Goal: Information Seeking & Learning: Check status

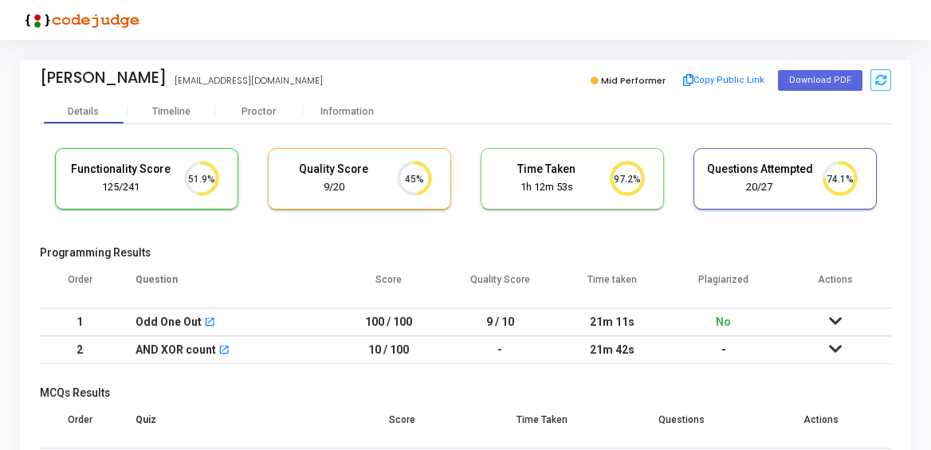
scroll to position [7, 7]
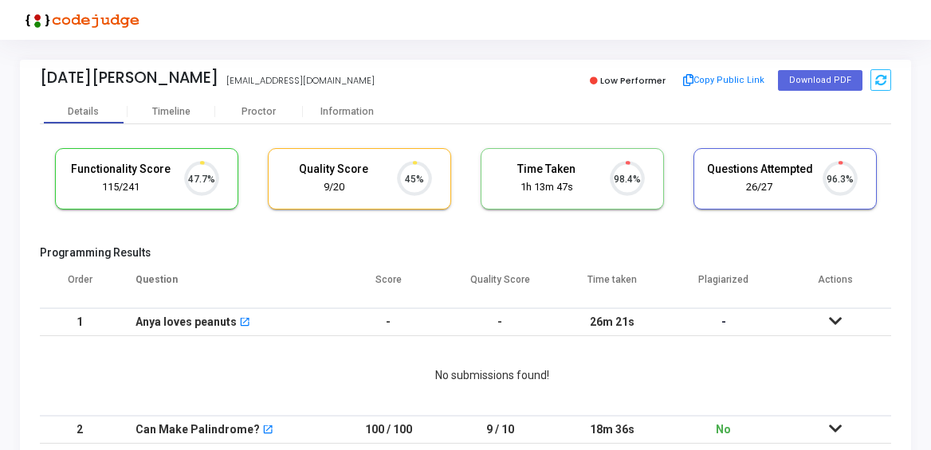
scroll to position [33, 41]
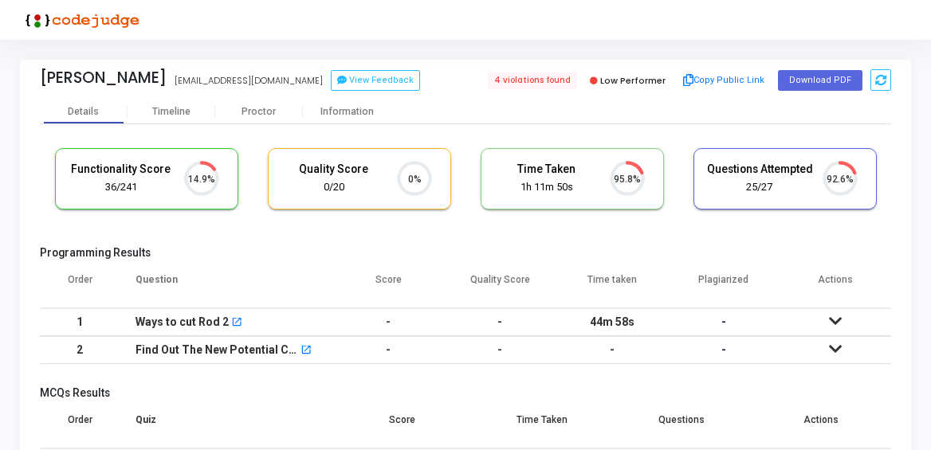
scroll to position [33, 41]
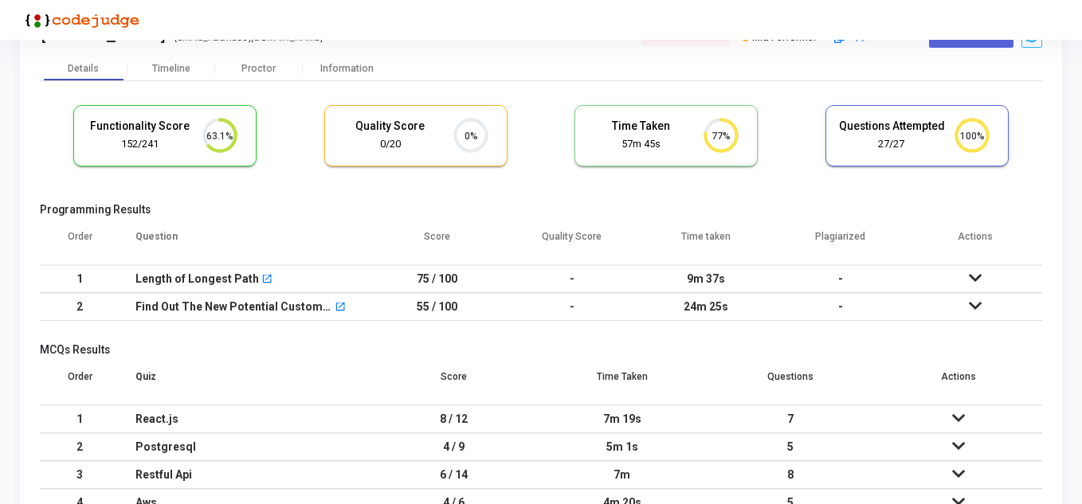
scroll to position [80, 0]
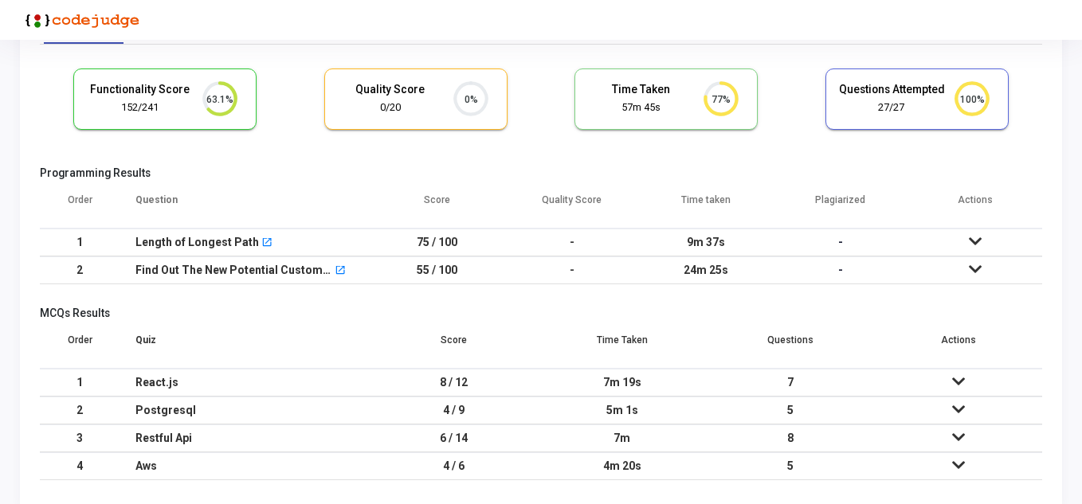
click at [930, 238] on icon at bounding box center [975, 241] width 13 height 11
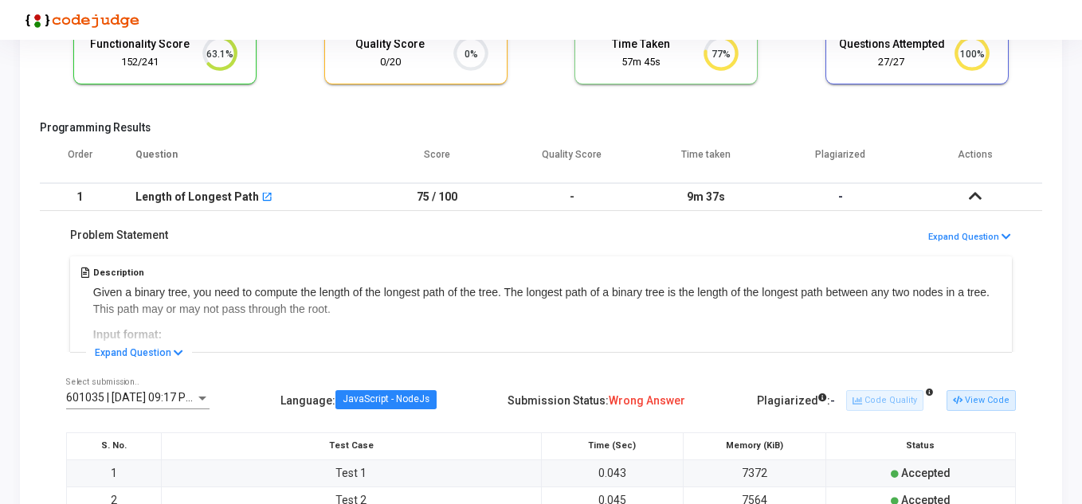
scroll to position [159, 0]
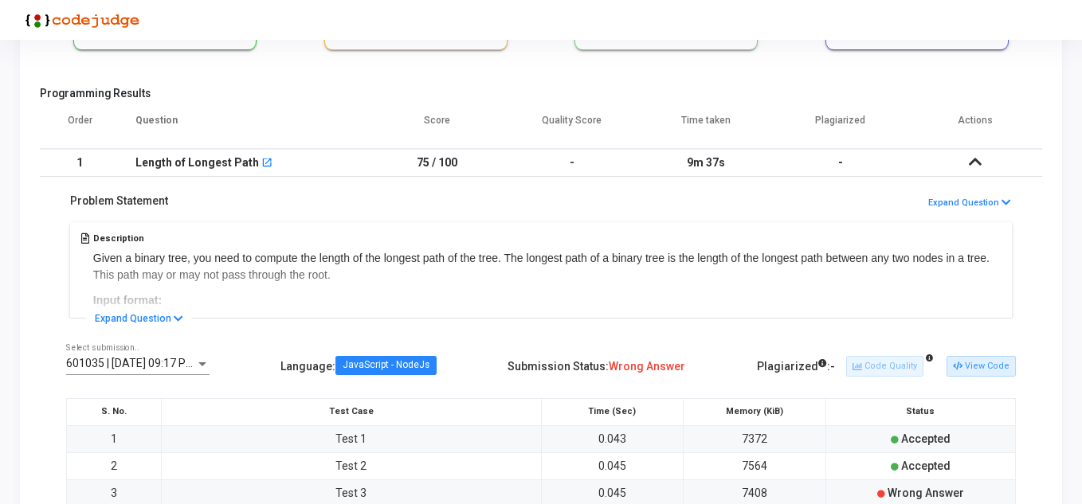
drag, startPoint x: 290, startPoint y: 252, endPoint x: 520, endPoint y: 270, distance: 230.2
click at [520, 270] on div "Description Given a binary tree, you need to compute the length of the longest …" at bounding box center [541, 268] width 950 height 100
click at [159, 318] on button "Expand Question" at bounding box center [139, 319] width 106 height 16
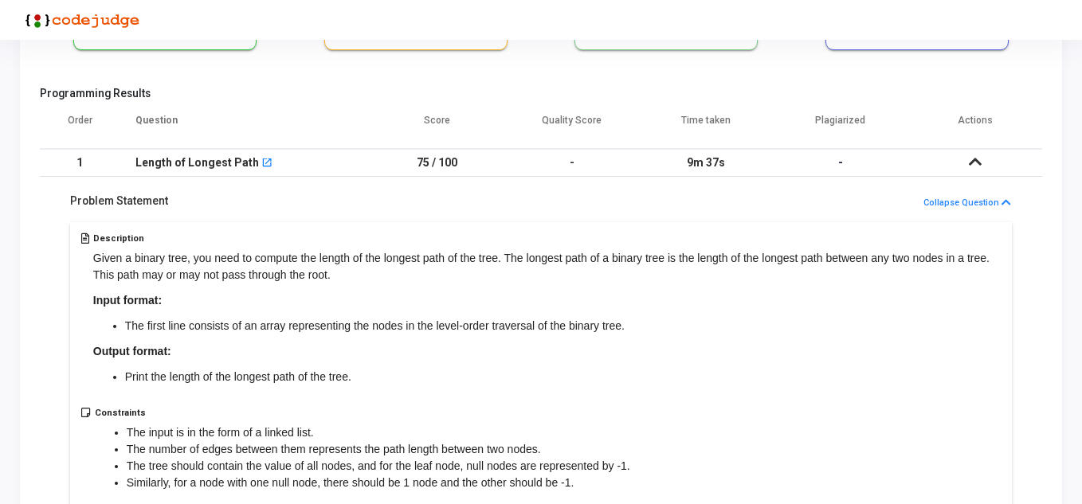
click at [223, 327] on span "The first line consists of an array representing the nodes in the level-order t…" at bounding box center [375, 326] width 500 height 13
drag, startPoint x: 293, startPoint y: 320, endPoint x: 666, endPoint y: 335, distance: 373.2
click at [666, 335] on li "The first line consists of an array representing the nodes in the level-order t…" at bounding box center [563, 326] width 876 height 17
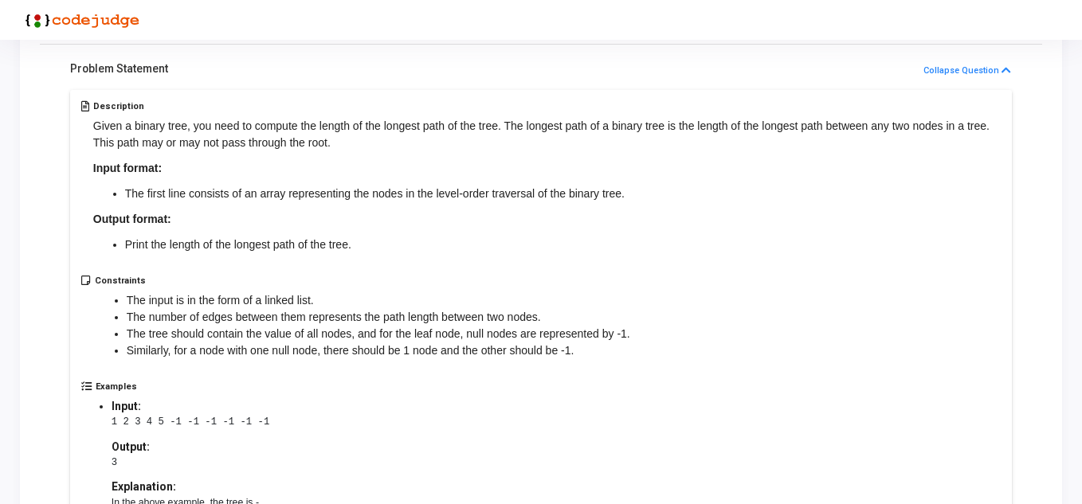
scroll to position [319, 0]
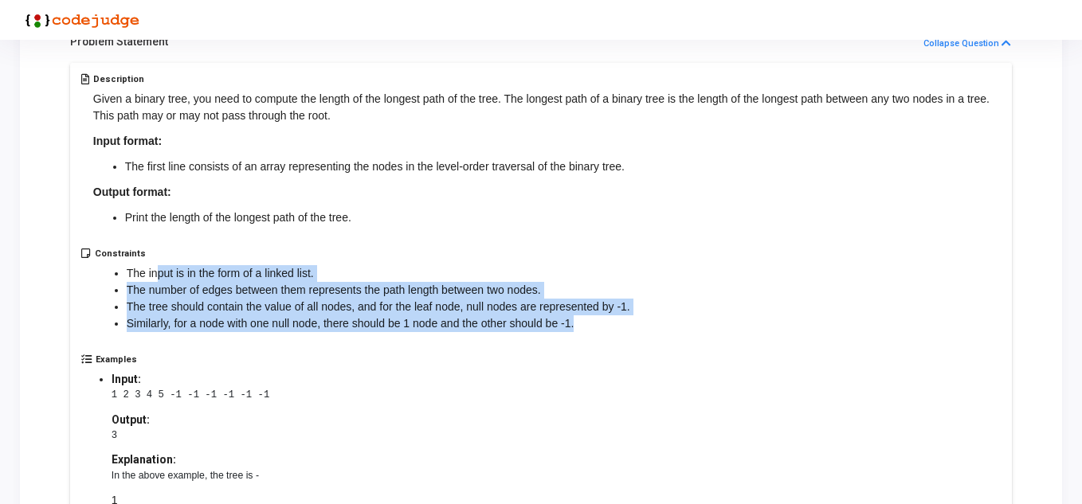
drag, startPoint x: 167, startPoint y: 275, endPoint x: 659, endPoint y: 324, distance: 494.1
click at [659, 324] on div "Constraints The input is in the form of a linked list. The number of edges betw…" at bounding box center [541, 302] width 920 height 106
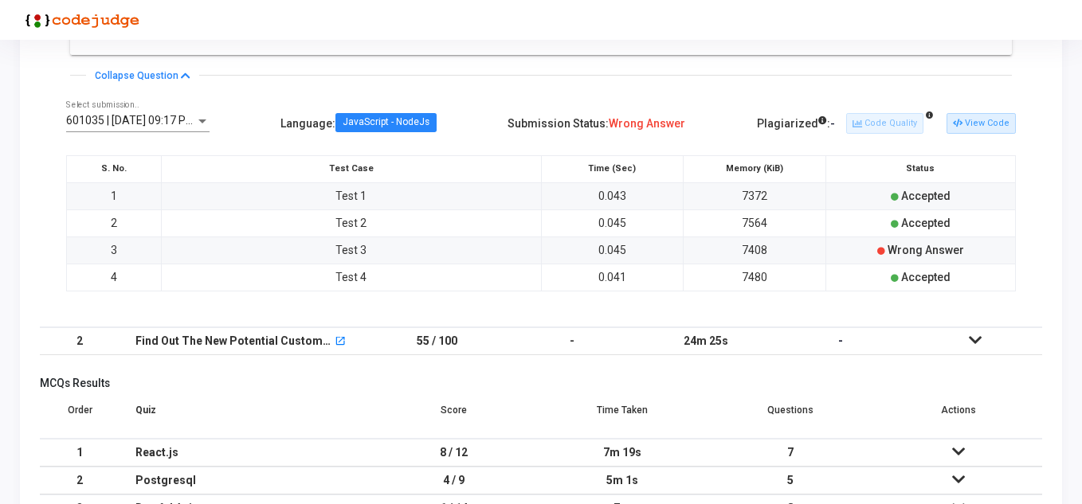
scroll to position [956, 0]
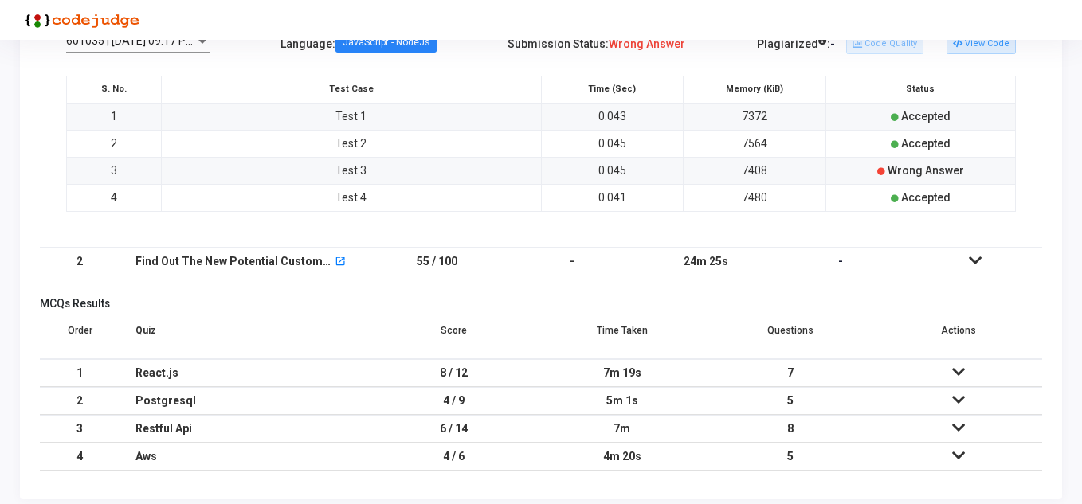
click at [930, 255] on icon at bounding box center [975, 260] width 13 height 11
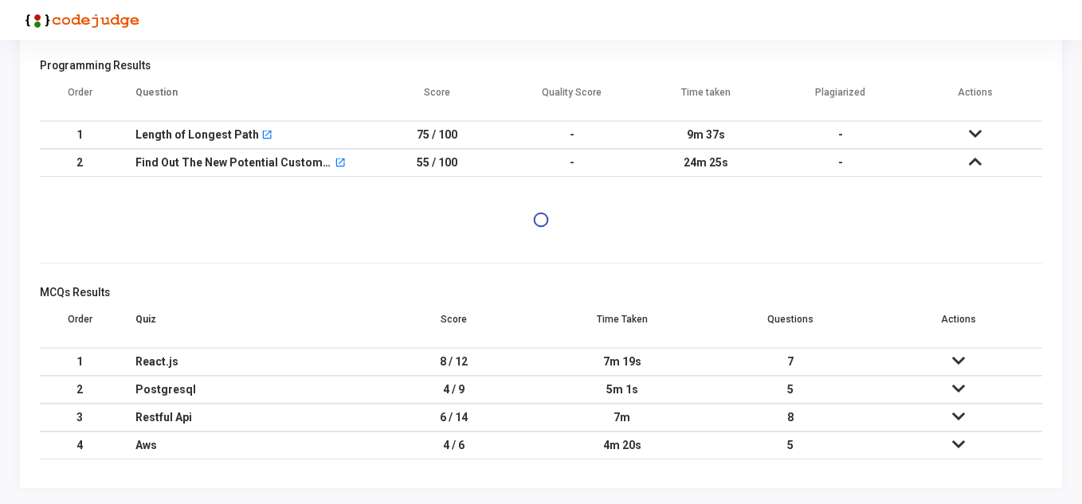
scroll to position [330, 0]
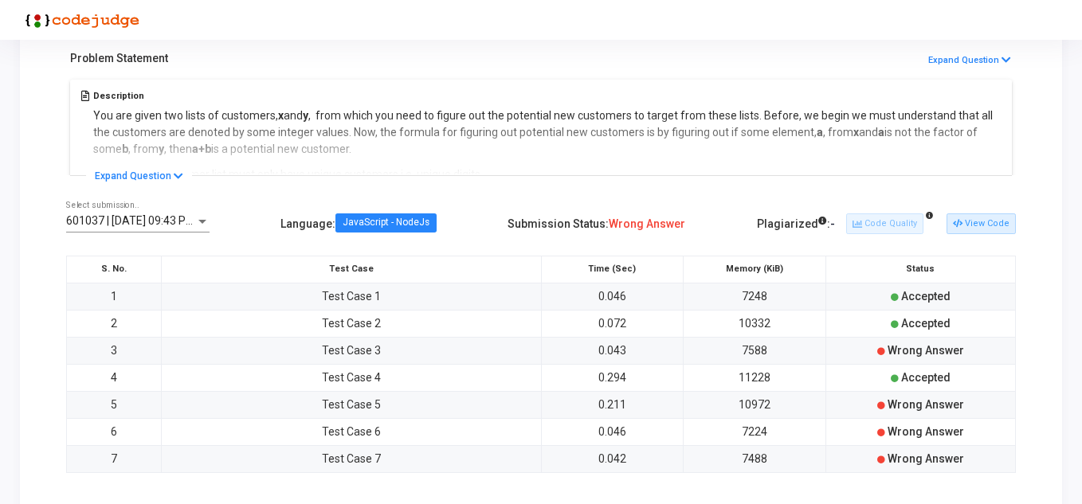
drag, startPoint x: 304, startPoint y: 116, endPoint x: 465, endPoint y: 140, distance: 161.9
click at [465, 140] on div "Description You are given two lists of customers, x and y , from which you need…" at bounding box center [541, 126] width 950 height 100
click at [359, 115] on div "Description You are given two lists of customers, x and y , from which you need…" at bounding box center [541, 126] width 950 height 100
drag, startPoint x: 286, startPoint y: 123, endPoint x: 362, endPoint y: 135, distance: 76.6
click at [362, 135] on div "Description You are given two lists of customers, x and y , from which you need…" at bounding box center [541, 126] width 950 height 100
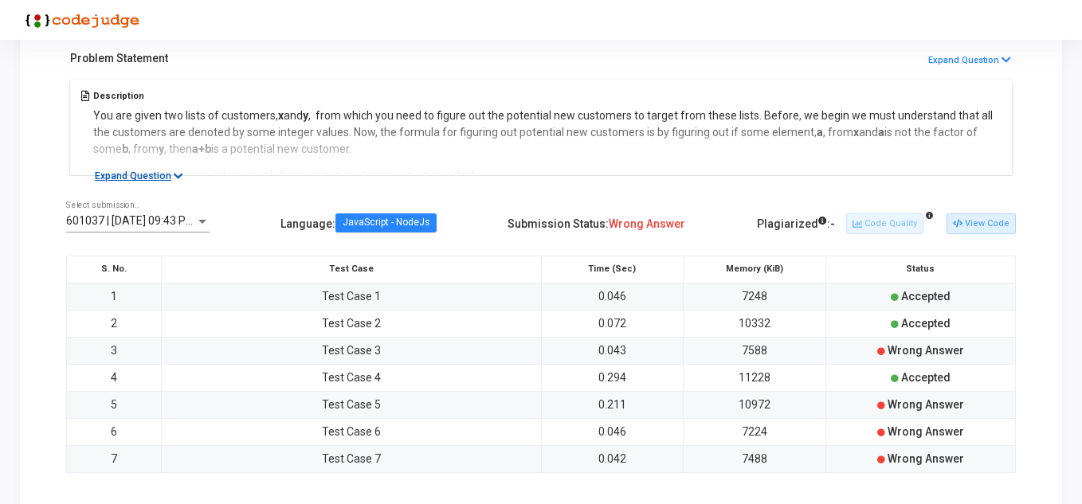
click at [172, 184] on button "Expand Question" at bounding box center [139, 176] width 106 height 16
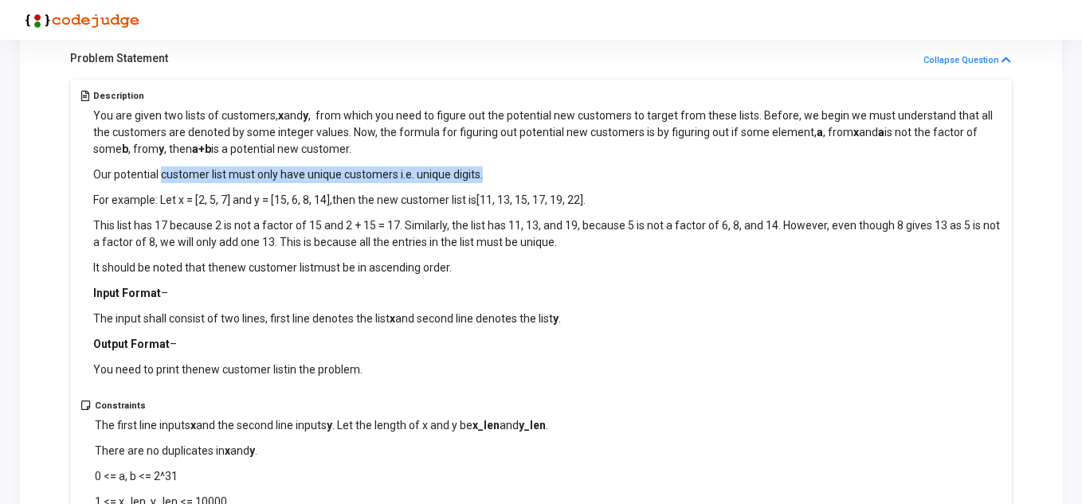
drag, startPoint x: 159, startPoint y: 174, endPoint x: 490, endPoint y: 171, distance: 330.7
click at [490, 171] on p "Our potential customer list must only have unique customers i.e. unique digits." at bounding box center [547, 175] width 908 height 17
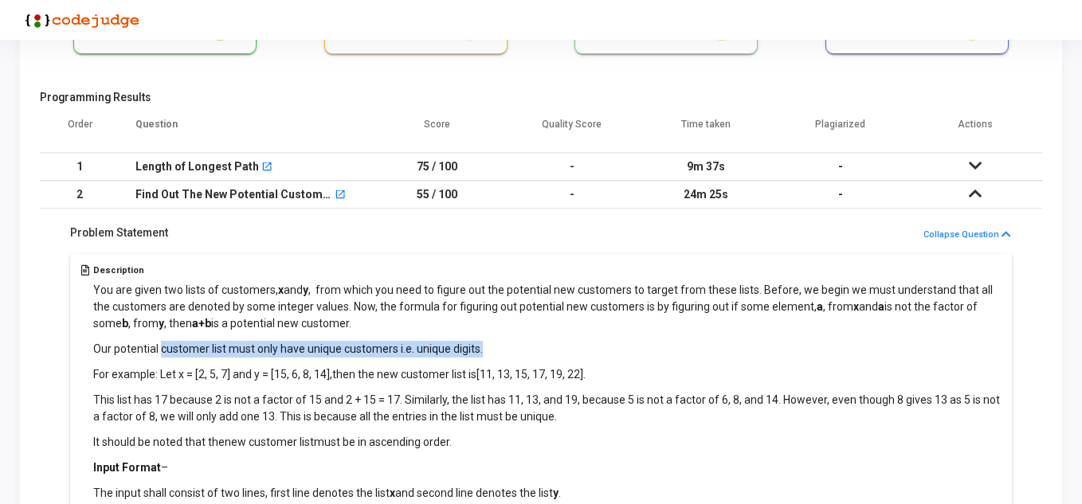
scroll to position [76, 0]
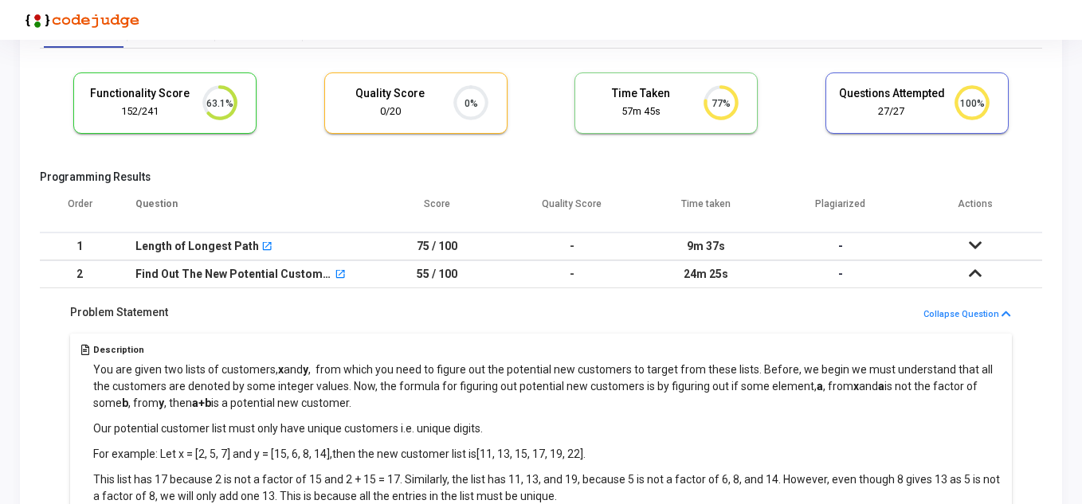
click at [930, 310] on button "Collapse Question" at bounding box center [967, 315] width 89 height 15
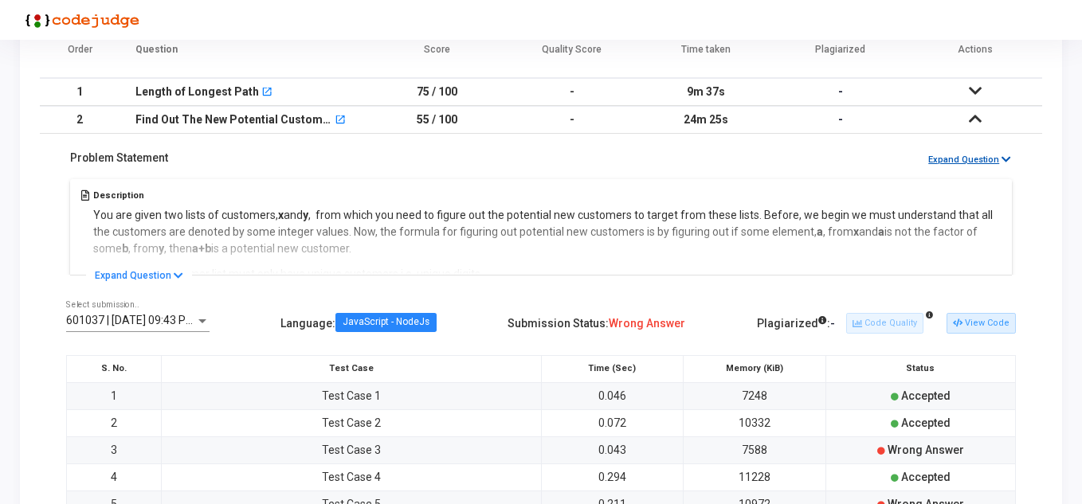
scroll to position [235, 0]
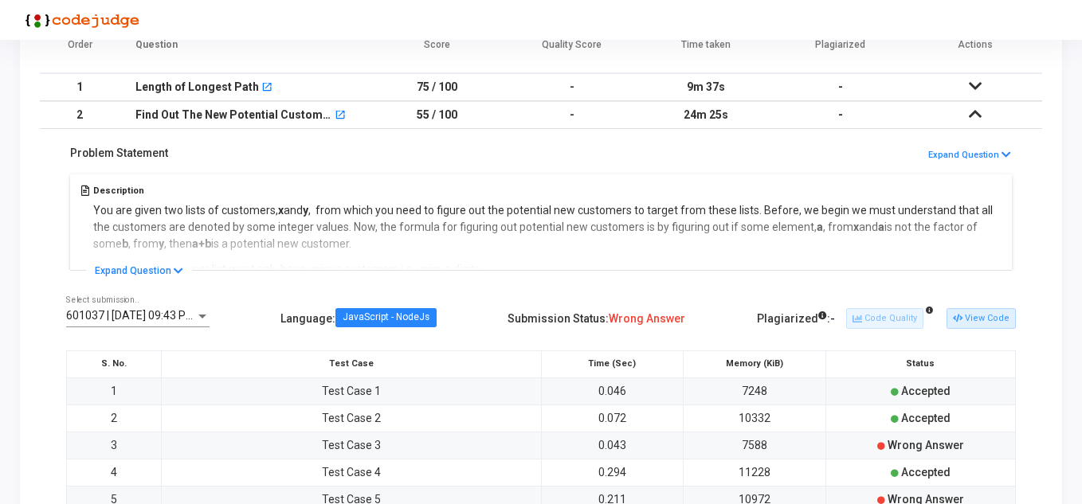
click at [585, 317] on div "Submission Status: Wrong Answer" at bounding box center [597, 319] width 178 height 26
click at [930, 319] on button "View Code" at bounding box center [981, 318] width 69 height 21
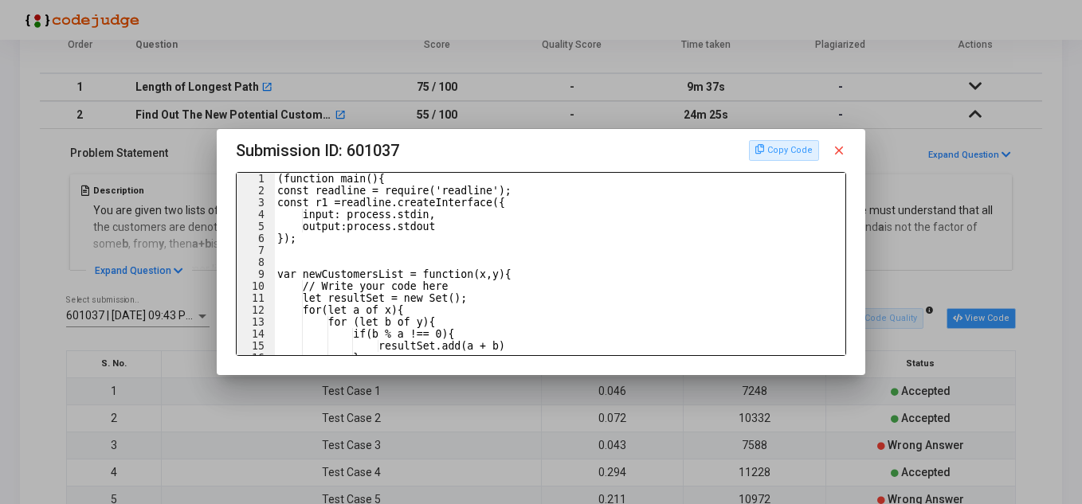
scroll to position [0, 0]
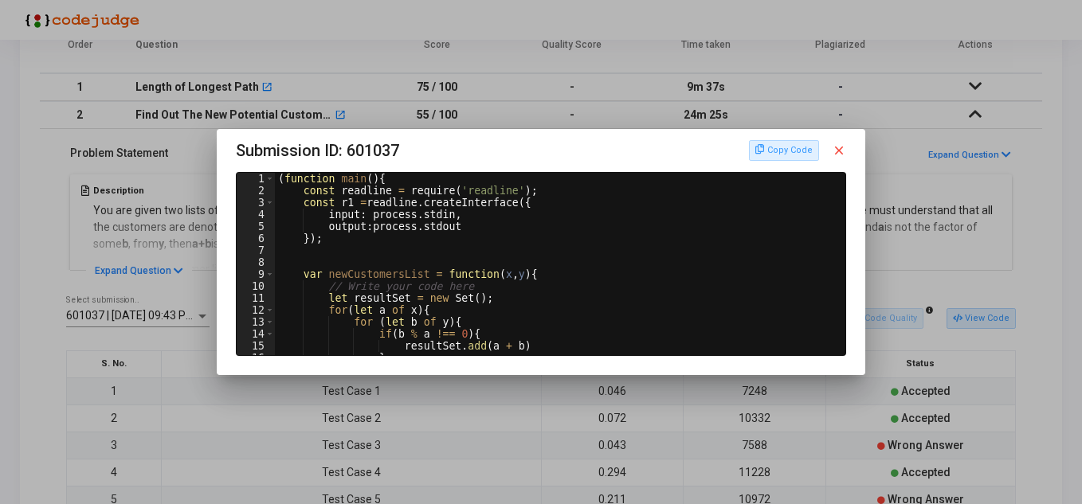
type textarea "// Write your code here"
click at [564, 281] on div "( function main ( ) { const readline = require ( 'readline' ) ; const r1 = read…" at bounding box center [559, 276] width 569 height 206
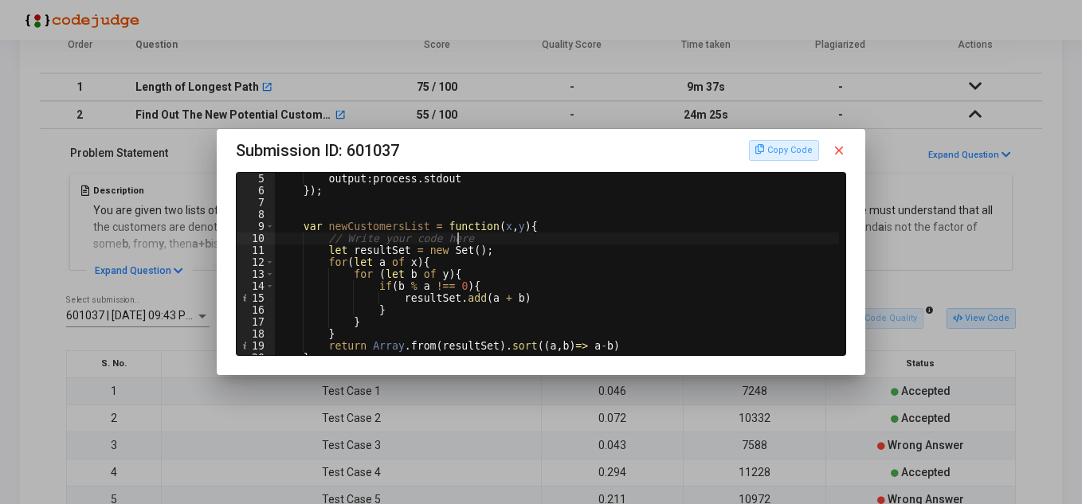
scroll to position [96, 0]
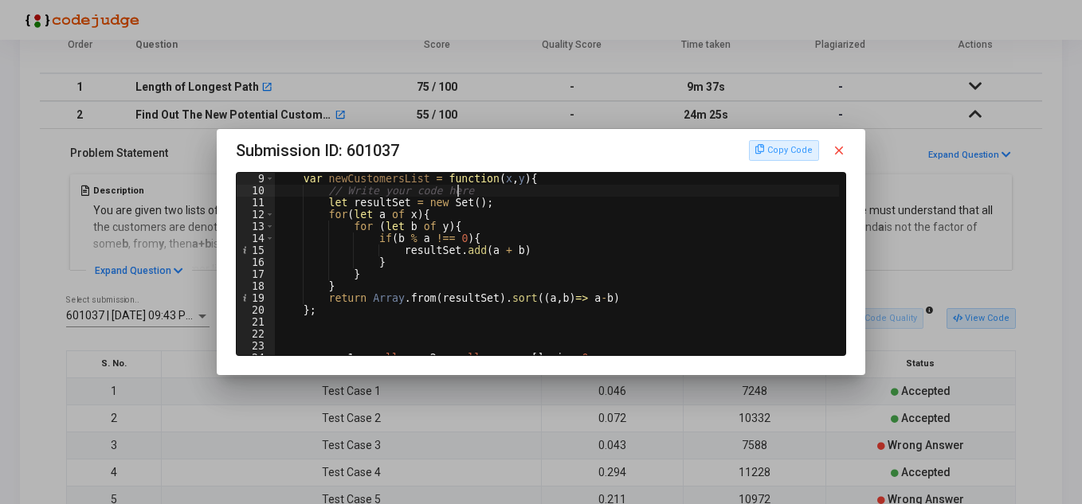
click at [833, 449] on div at bounding box center [541, 252] width 1082 height 504
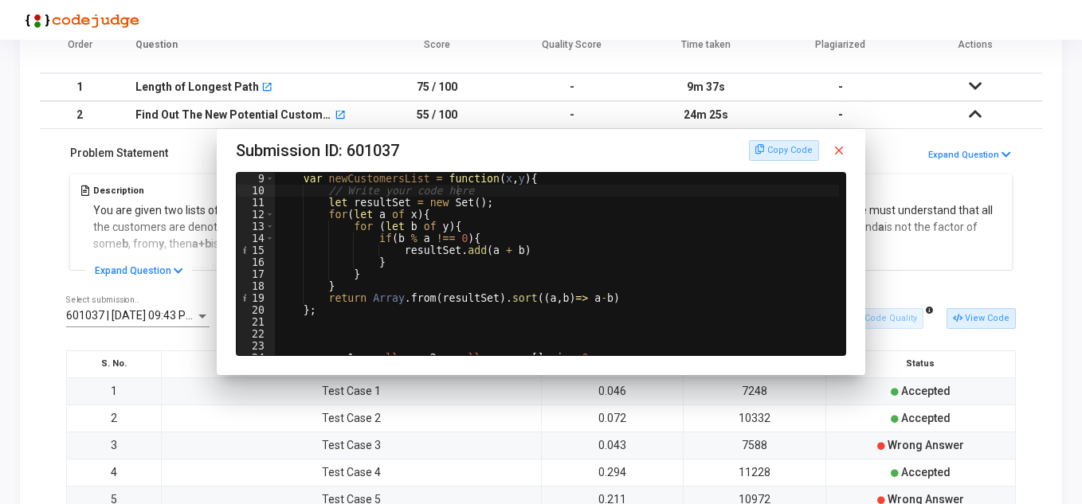
scroll to position [235, 0]
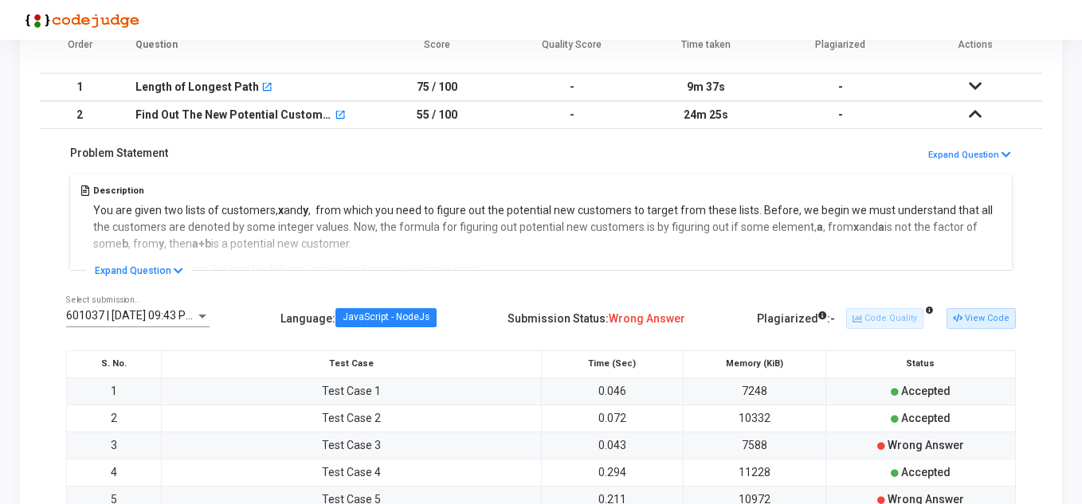
click at [818, 445] on td "7588" at bounding box center [755, 445] width 143 height 27
drag, startPoint x: 739, startPoint y: 445, endPoint x: 482, endPoint y: 479, distance: 259.5
click at [733, 449] on td "7588" at bounding box center [755, 445] width 143 height 27
click at [353, 449] on td "Test Case 3" at bounding box center [351, 445] width 379 height 27
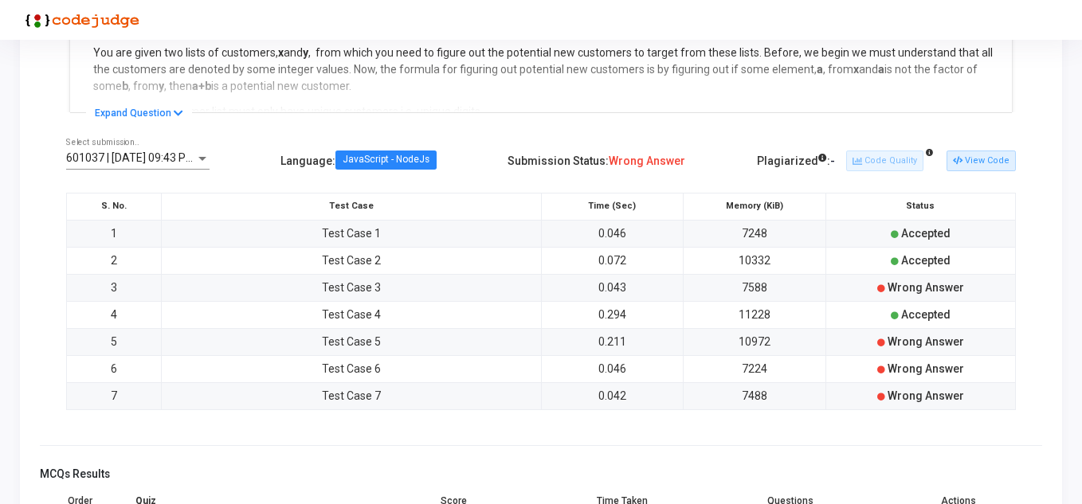
scroll to position [394, 0]
click at [377, 292] on td "Test Case 3" at bounding box center [351, 286] width 379 height 27
drag, startPoint x: 202, startPoint y: 294, endPoint x: 942, endPoint y: 275, distance: 739.7
click at [930, 275] on tr "3 Test Case 3 0.043 7588 Wrong Answer" at bounding box center [541, 286] width 949 height 27
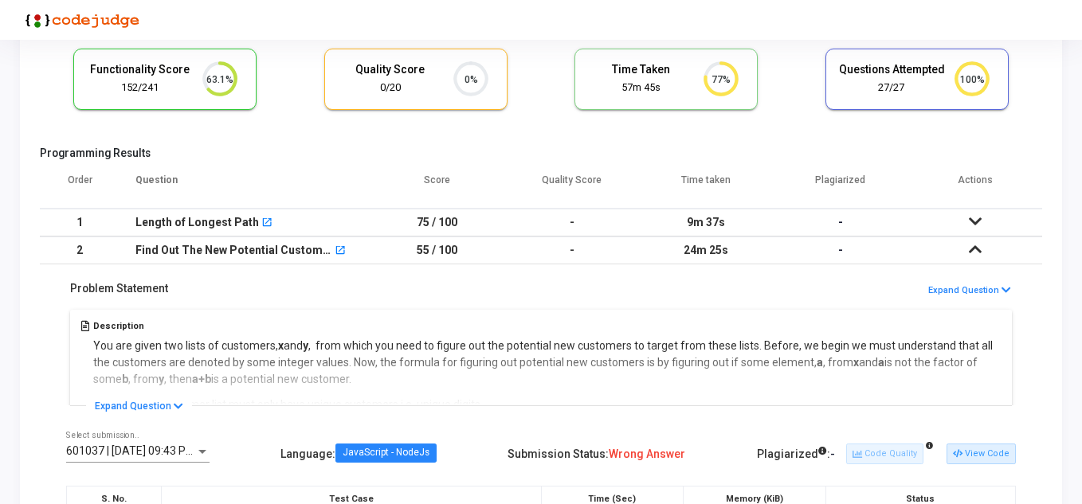
scroll to position [96, 0]
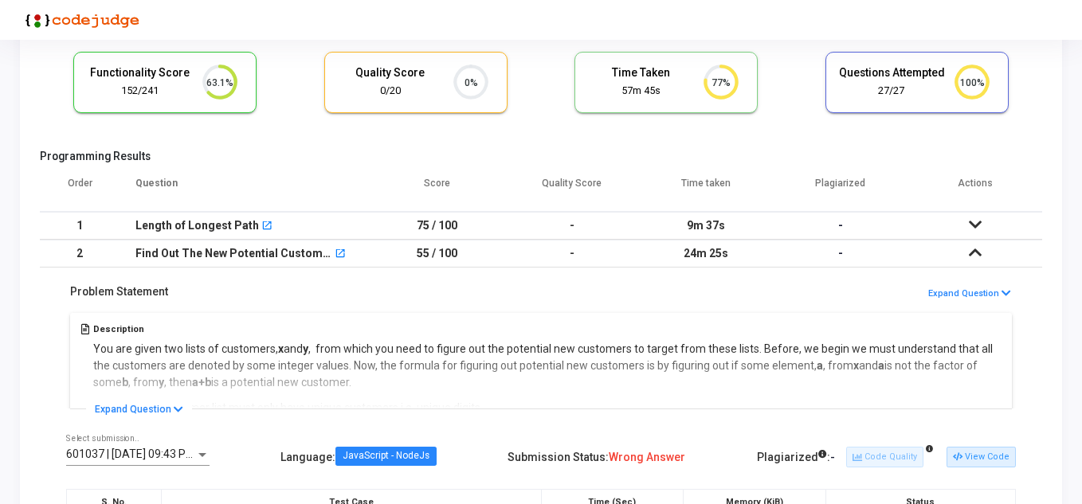
click at [548, 217] on td "-" at bounding box center [571, 226] width 135 height 28
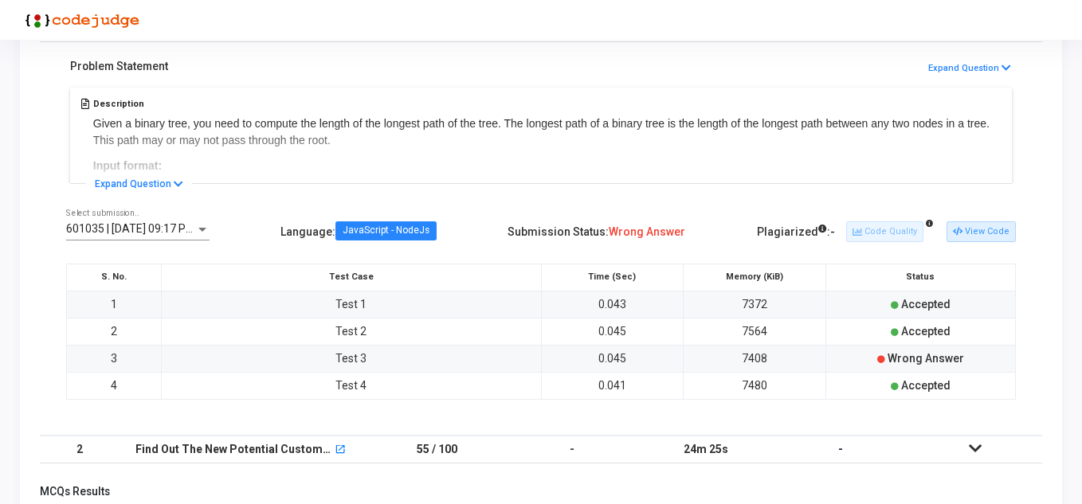
scroll to position [256, 0]
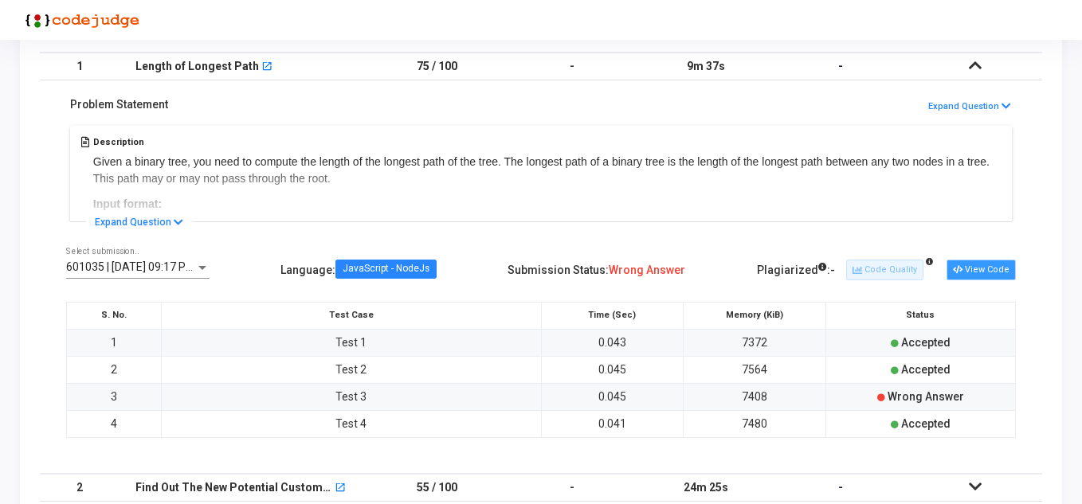
click at [930, 267] on button "View Code" at bounding box center [981, 270] width 69 height 21
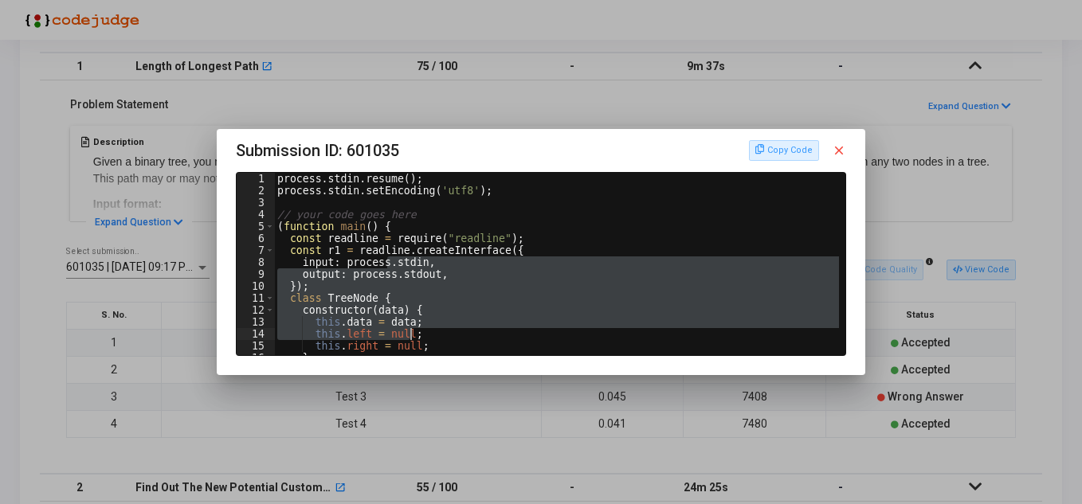
drag, startPoint x: 386, startPoint y: 257, endPoint x: 462, endPoint y: 338, distance: 111.6
click at [462, 338] on div "process . stdin . resume ( ) ; process . stdin . setEncoding ( 'utf8' ) ; // yo…" at bounding box center [558, 276] width 569 height 206
type textarea "this.data = data; this.left = null;"
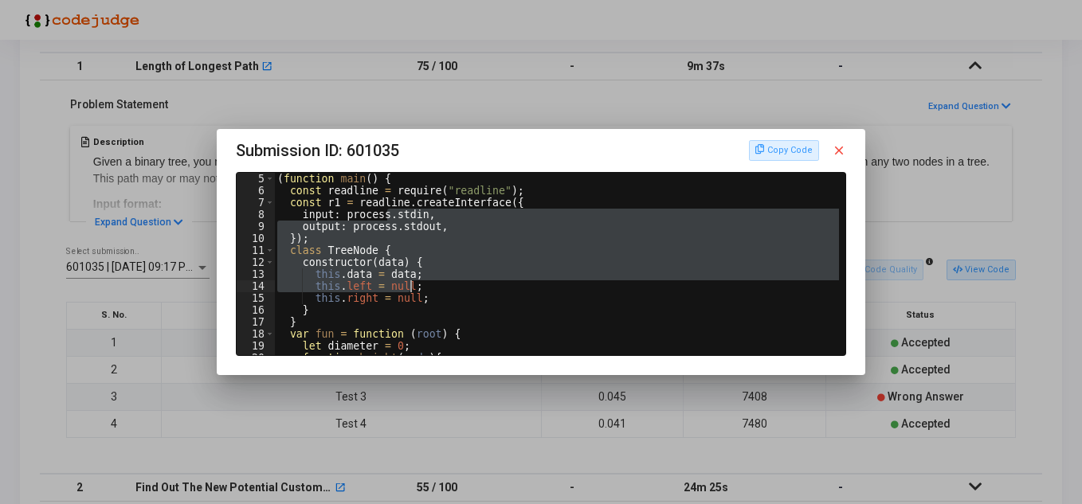
scroll to position [96, 0]
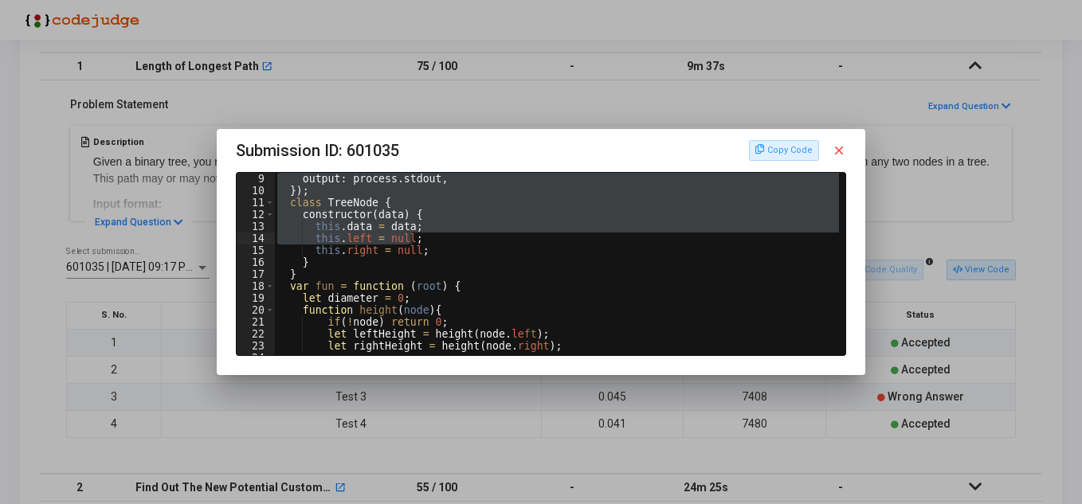
click at [532, 108] on div at bounding box center [541, 252] width 1082 height 504
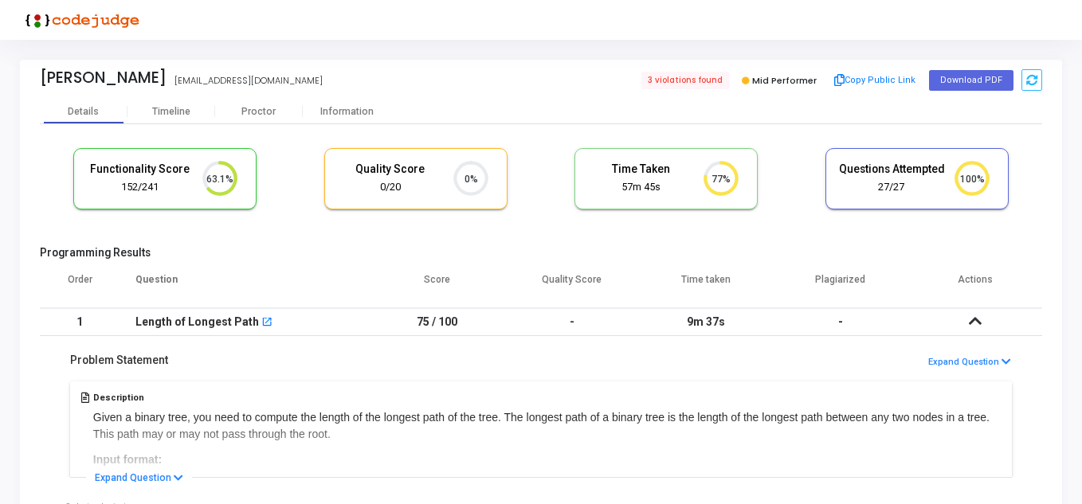
scroll to position [256, 0]
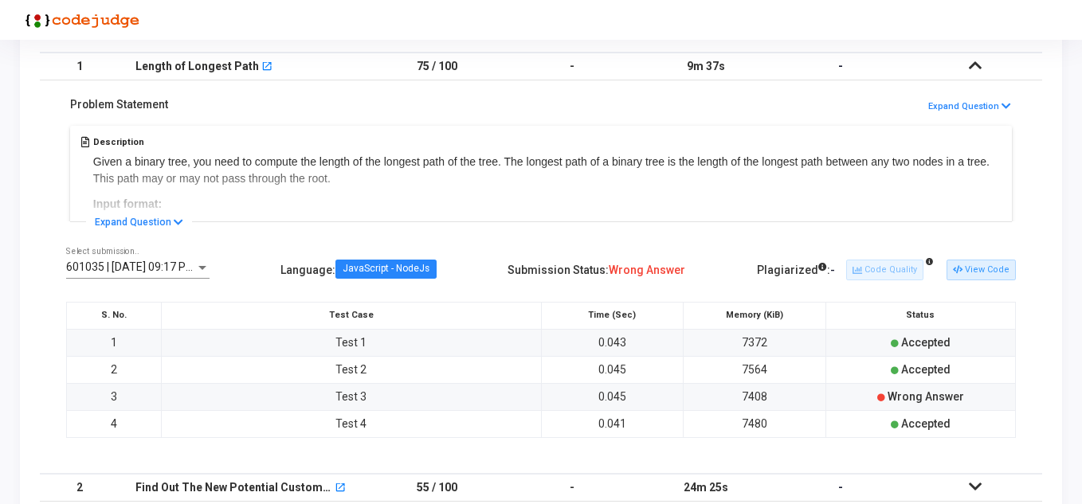
drag, startPoint x: 520, startPoint y: 160, endPoint x: 691, endPoint y: 162, distance: 170.5
click at [691, 162] on div "Description Given a binary tree, you need to compute the length of the longest …" at bounding box center [541, 172] width 950 height 100
click at [190, 218] on div "Description Given a binary tree, you need to compute the length of the longest …" at bounding box center [541, 172] width 950 height 100
click at [603, 400] on td "0.045" at bounding box center [612, 396] width 143 height 27
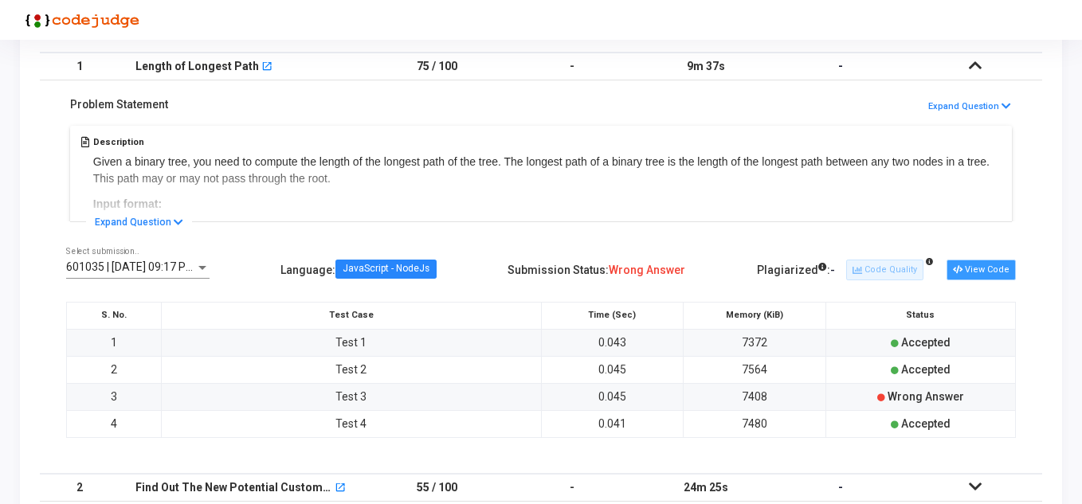
click at [930, 276] on button "View Code" at bounding box center [981, 270] width 69 height 21
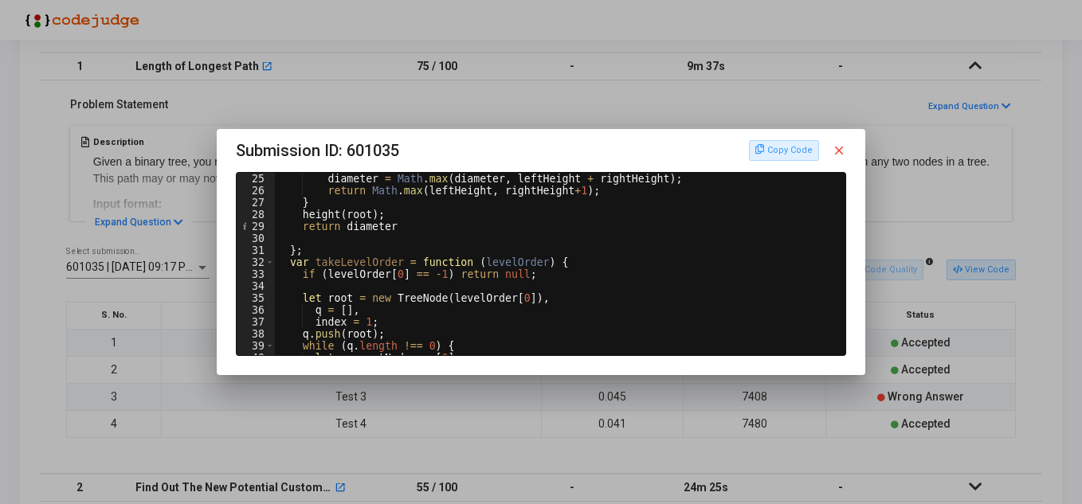
scroll to position [382, 0]
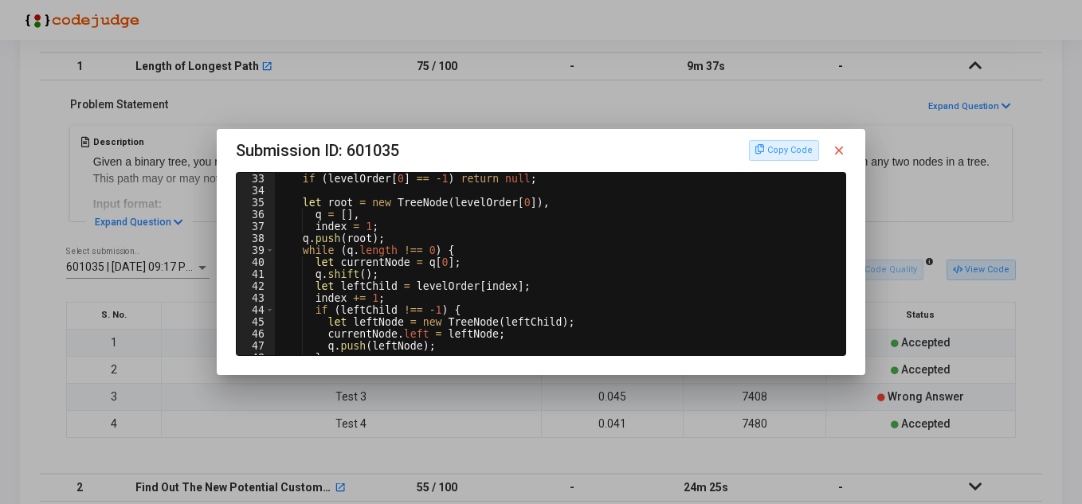
type textarea "index += 1;"
click at [422, 296] on div "if ( levelOrder [ 0 ] == - 1 ) return null ; let root = new TreeNode ( levelOrd…" at bounding box center [558, 276] width 569 height 206
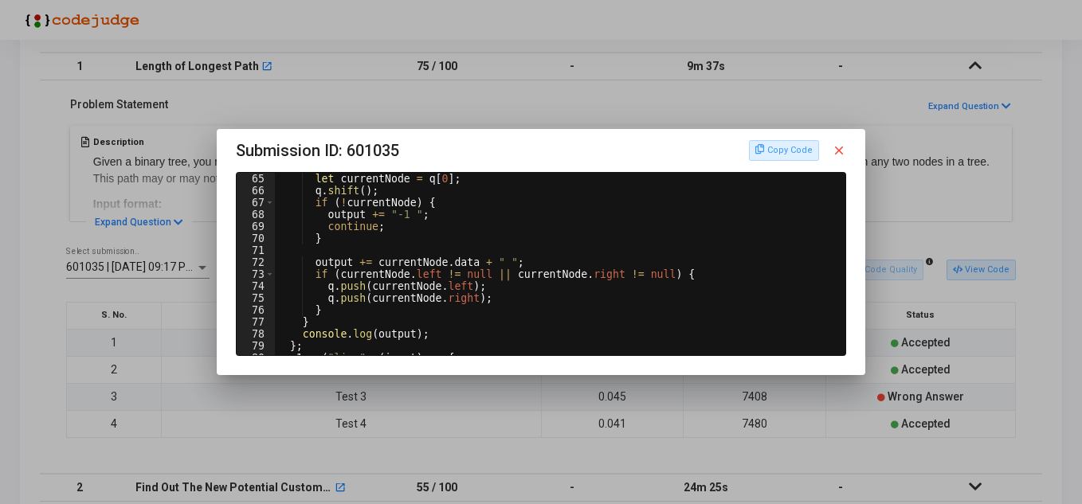
scroll to position [622, 0]
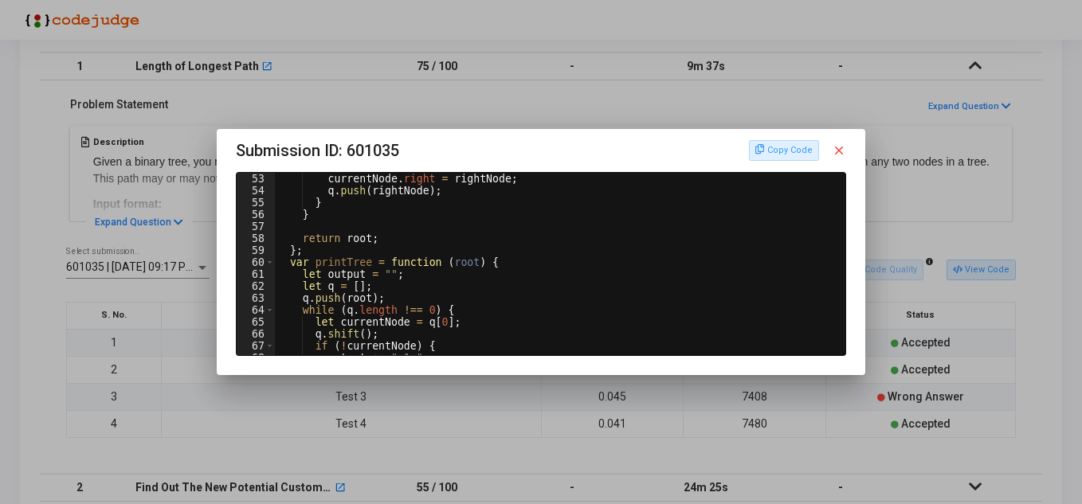
click at [838, 156] on mat-icon "close" at bounding box center [839, 150] width 14 height 14
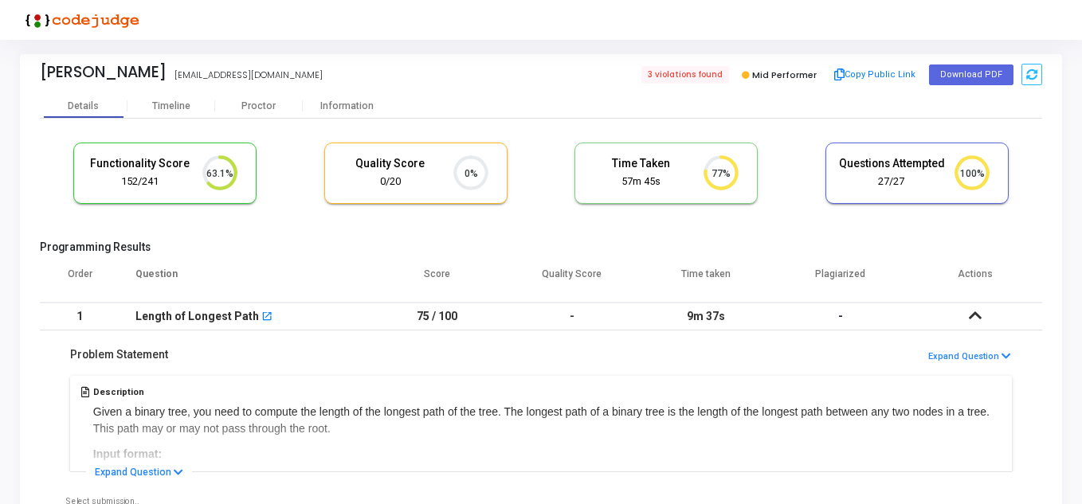
scroll to position [0, 0]
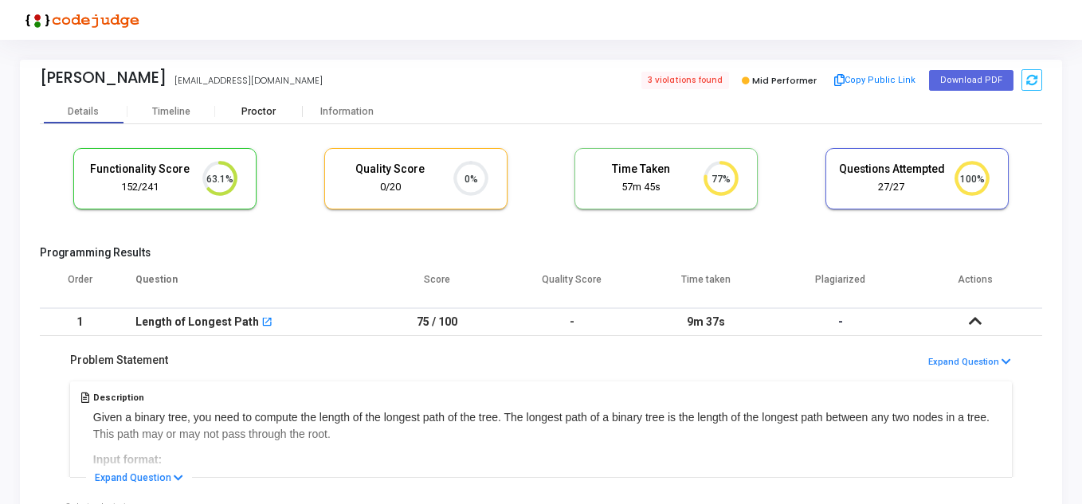
click at [263, 102] on div "Proctor" at bounding box center [259, 112] width 88 height 24
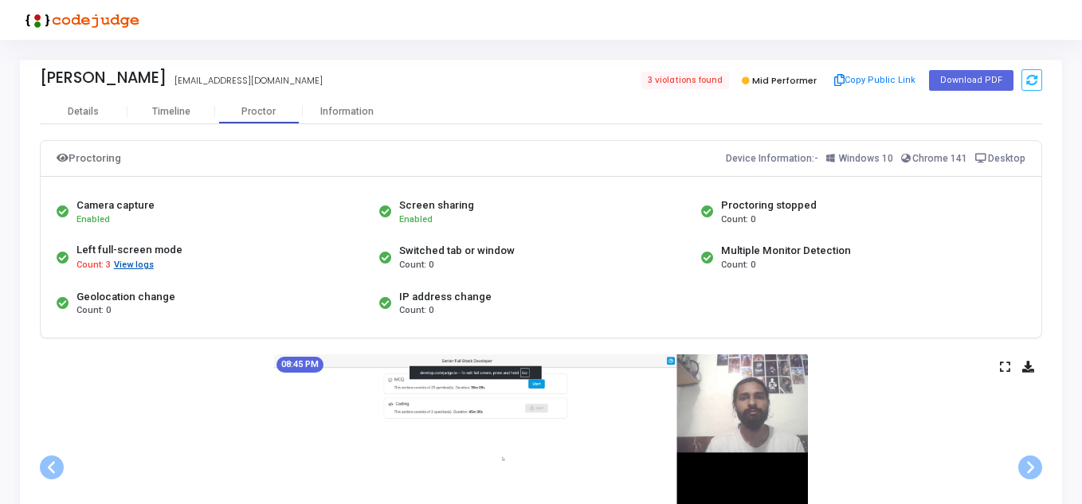
click at [132, 261] on button "View logs" at bounding box center [133, 265] width 41 height 15
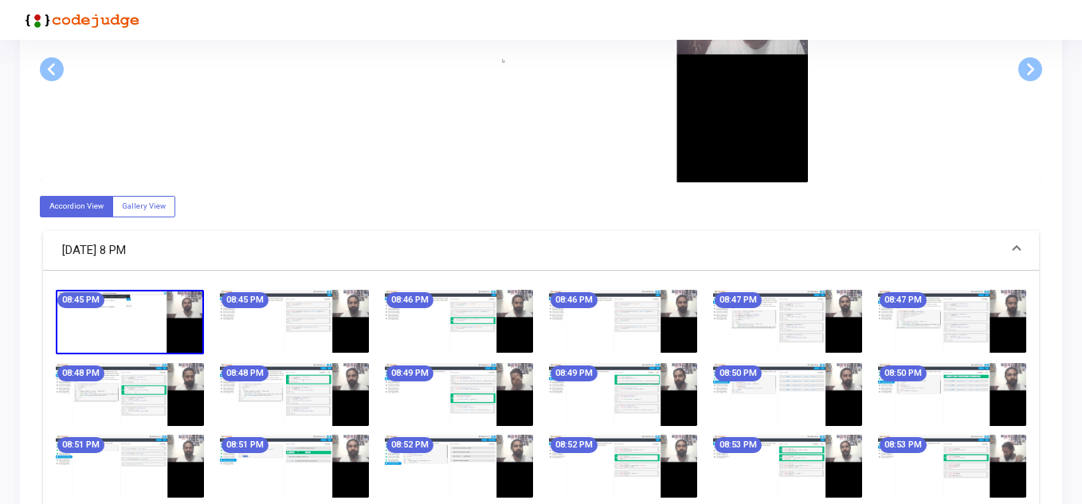
scroll to position [478, 0]
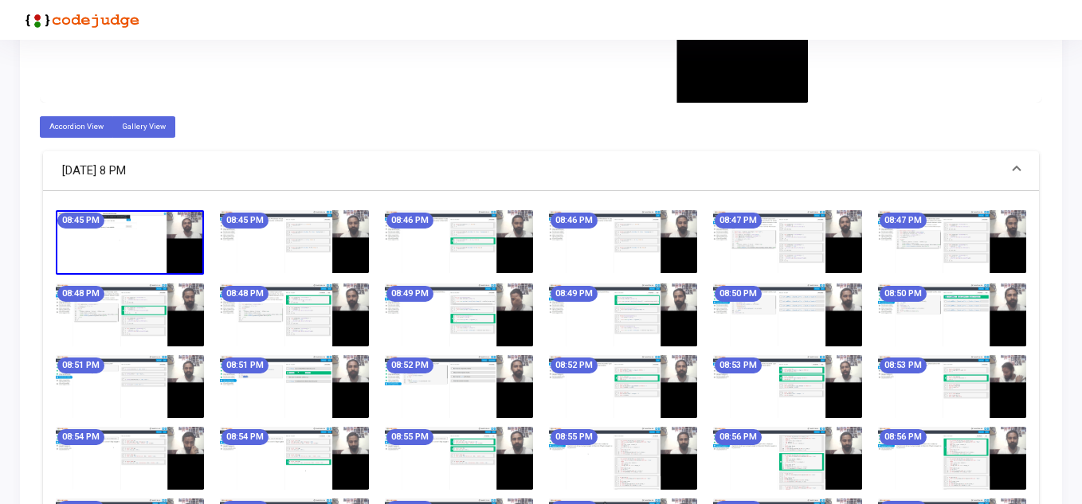
click at [163, 129] on label "Gallery View" at bounding box center [143, 127] width 63 height 22
click at [132, 129] on input "Gallery View" at bounding box center [127, 126] width 10 height 10
radio input "true"
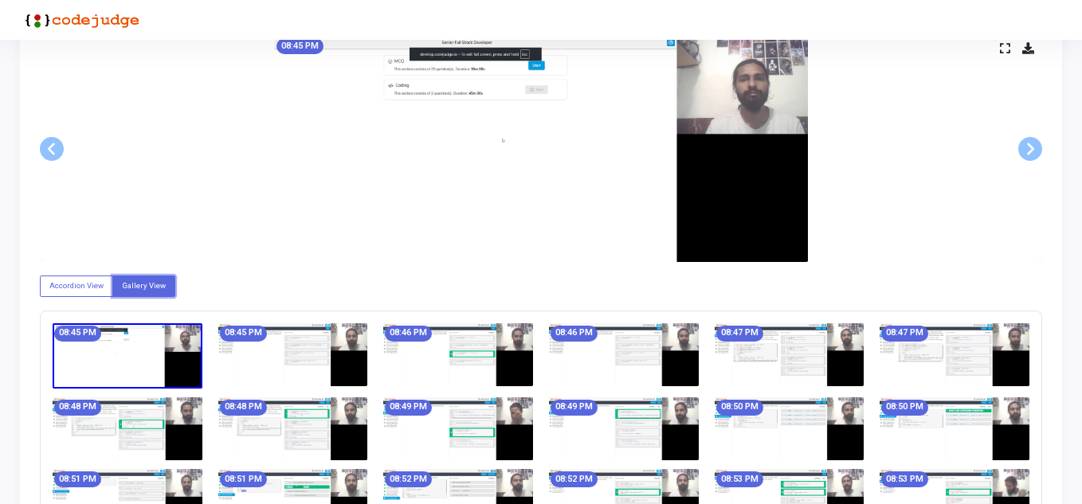
scroll to position [80, 0]
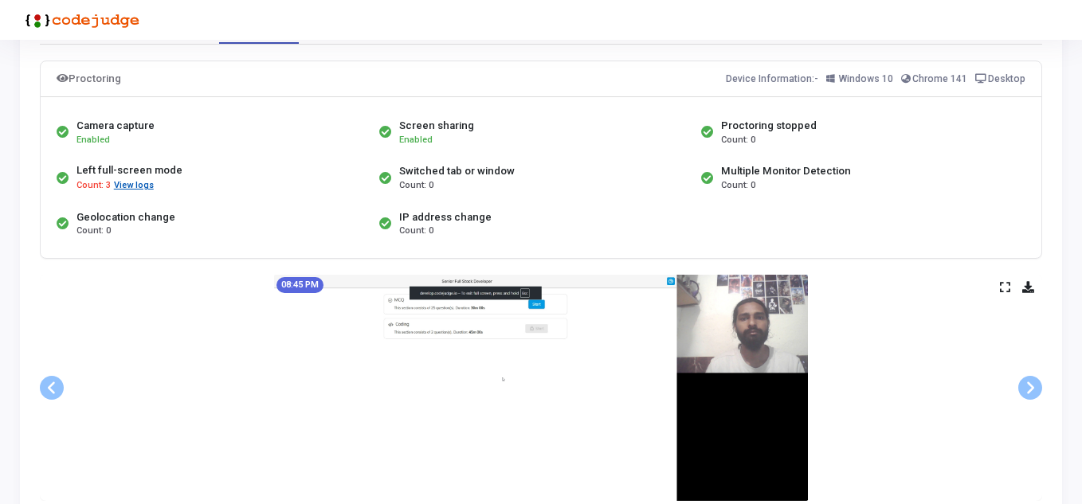
click at [147, 183] on button "View logs" at bounding box center [133, 185] width 41 height 15
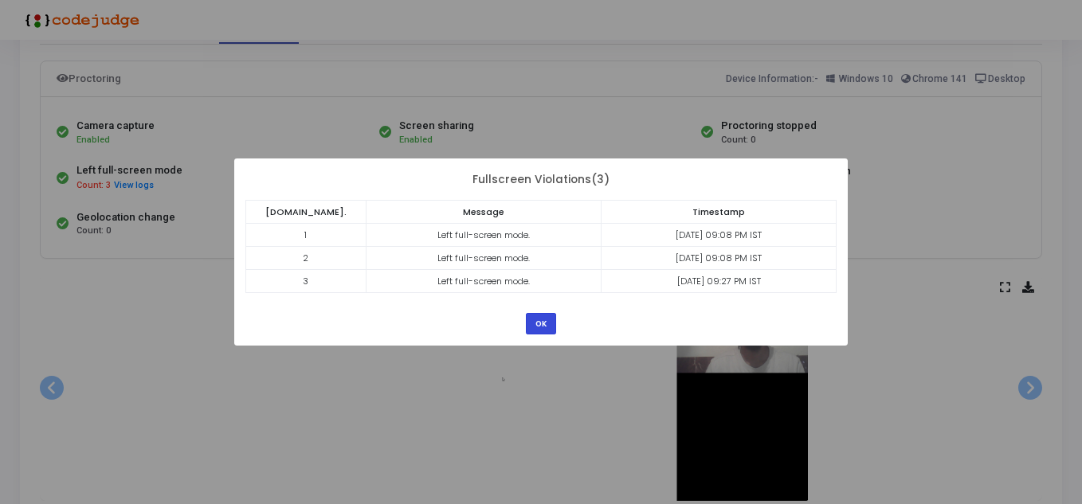
click at [547, 327] on button "OK" at bounding box center [541, 324] width 30 height 22
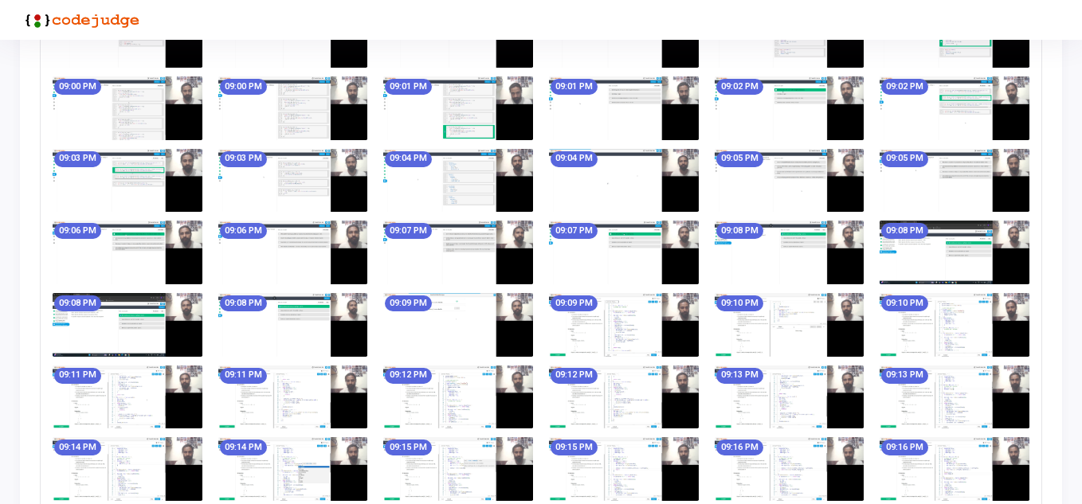
scroll to position [900, 0]
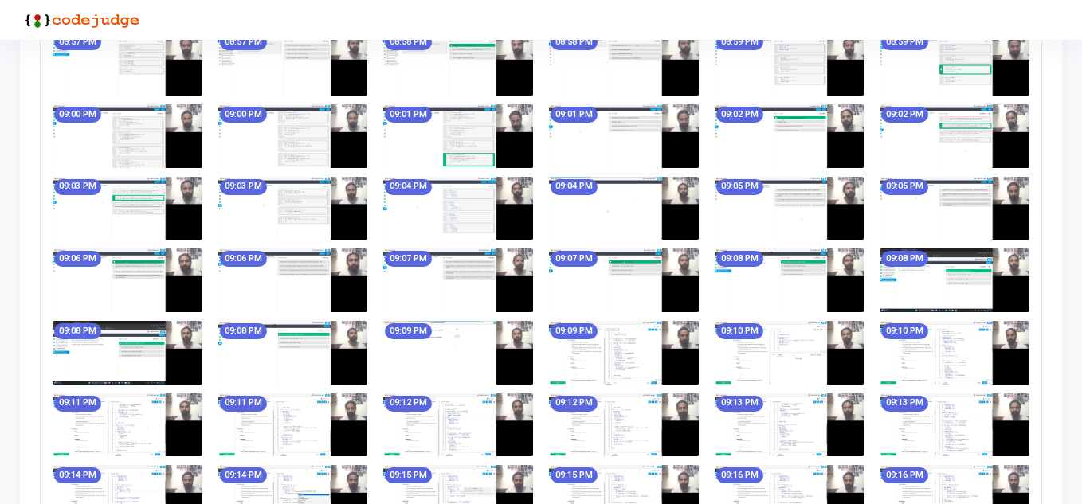
click at [720, 278] on img at bounding box center [790, 281] width 150 height 64
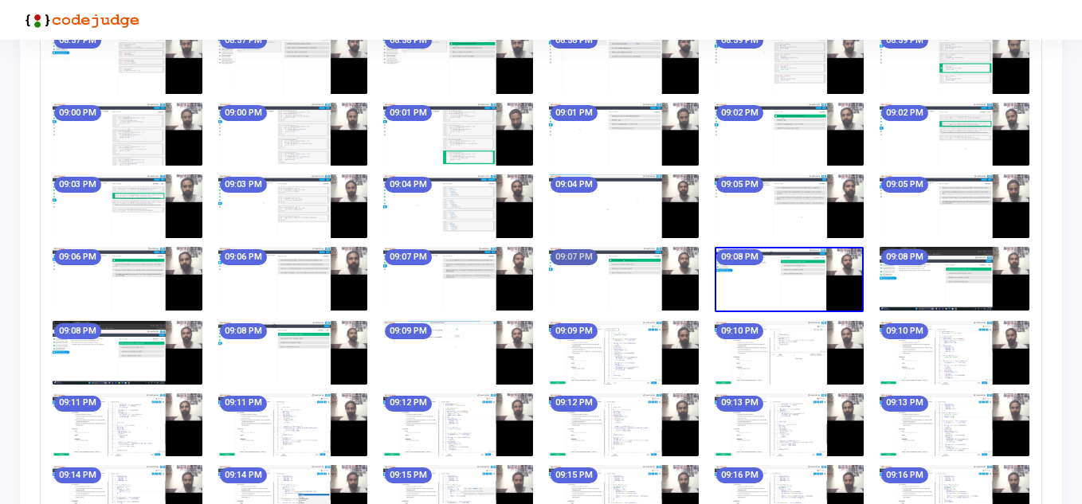
click at [573, 265] on mat-chip "09:07 PM" at bounding box center [574, 257] width 47 height 16
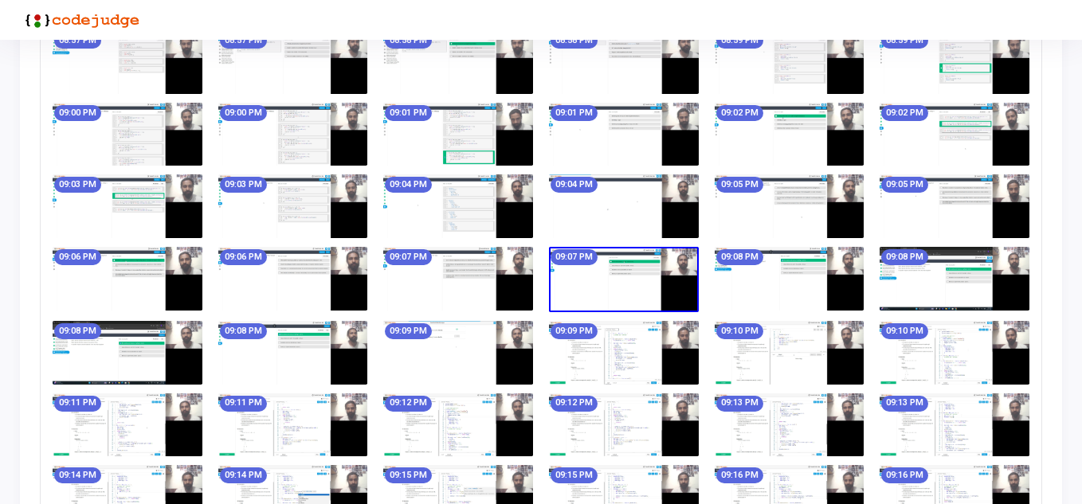
click at [578, 277] on img at bounding box center [624, 279] width 150 height 65
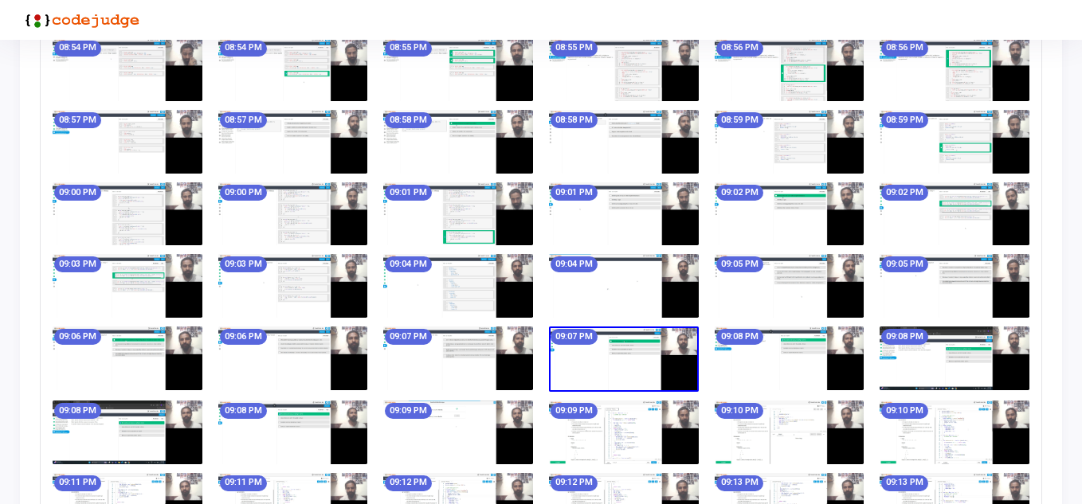
scroll to position [980, 0]
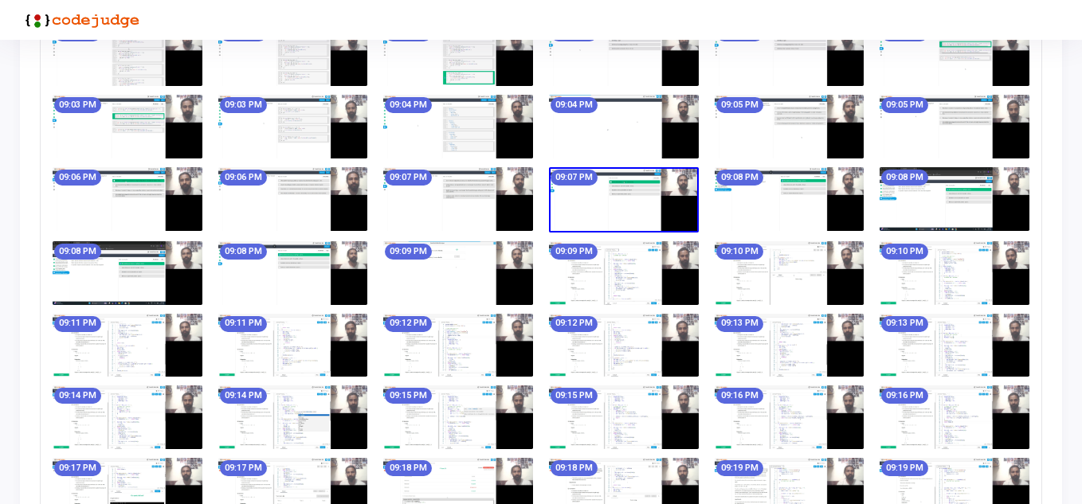
click at [779, 221] on img at bounding box center [790, 199] width 150 height 64
